Goal: Task Accomplishment & Management: Manage account settings

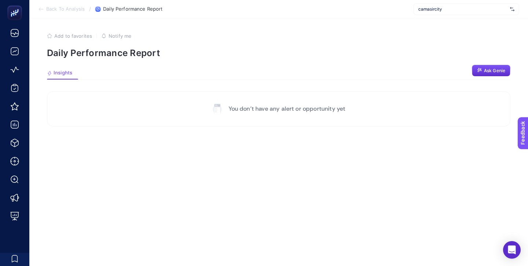
click at [440, 9] on span "camasircity" at bounding box center [462, 9] width 89 height 6
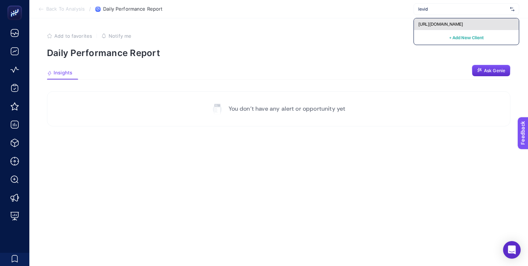
type input "levid"
click at [442, 21] on div "[URL][DOMAIN_NAME]" at bounding box center [466, 24] width 105 height 12
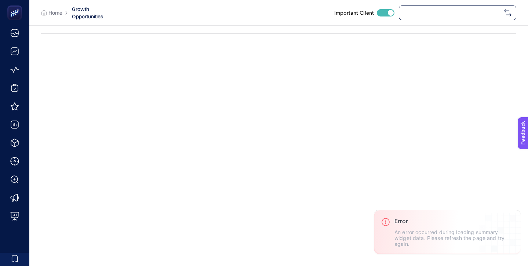
checkbox input "true"
click at [442, 8] on div "[URL][DOMAIN_NAME]" at bounding box center [457, 13] width 117 height 15
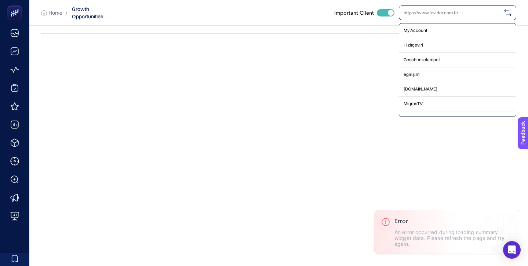
click at [438, 15] on input "text" at bounding box center [453, 13] width 98 height 6
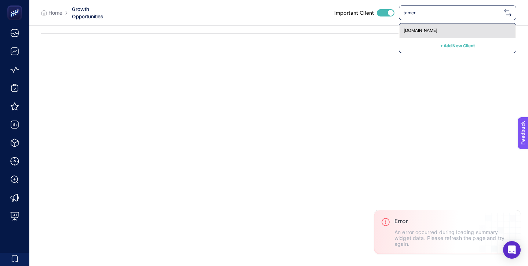
type input "tamer"
click at [426, 34] on div "[DOMAIN_NAME]" at bounding box center [457, 30] width 117 height 15
checkbox input "false"
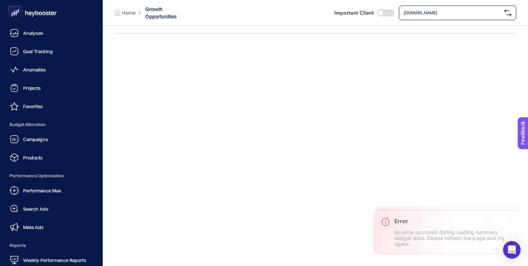
scroll to position [72, 0]
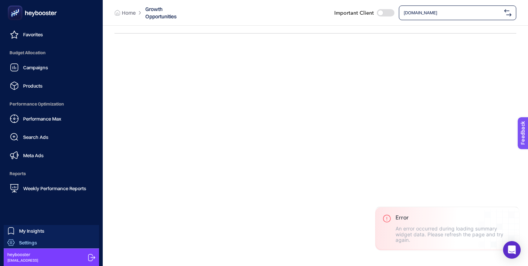
click at [44, 240] on link "Settings" at bounding box center [51, 243] width 95 height 12
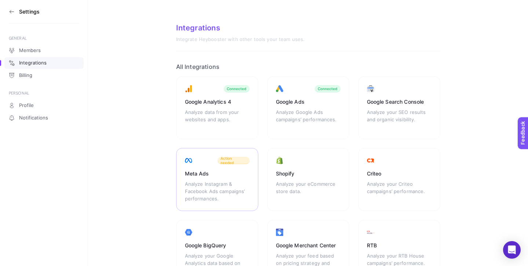
click at [231, 177] on div "Meta Ads Analyze Instagram & Facebook Ads campaigns’ performances. Action needed" at bounding box center [217, 179] width 82 height 63
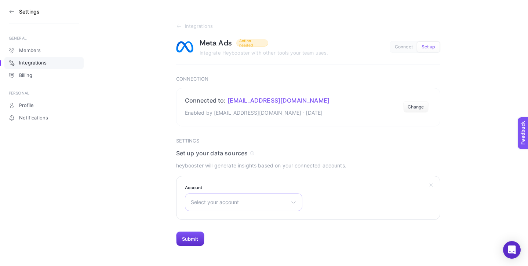
click at [295, 197] on div "Select your account Tamer Tanca Shop Gazanfer Tamer Tanca" at bounding box center [243, 203] width 117 height 18
click at [238, 234] on li "Tamer Tanca Shop" at bounding box center [244, 235] width 114 height 12
click at [201, 233] on button "Submit" at bounding box center [190, 239] width 28 height 15
